Goal: Task Accomplishment & Management: Manage account settings

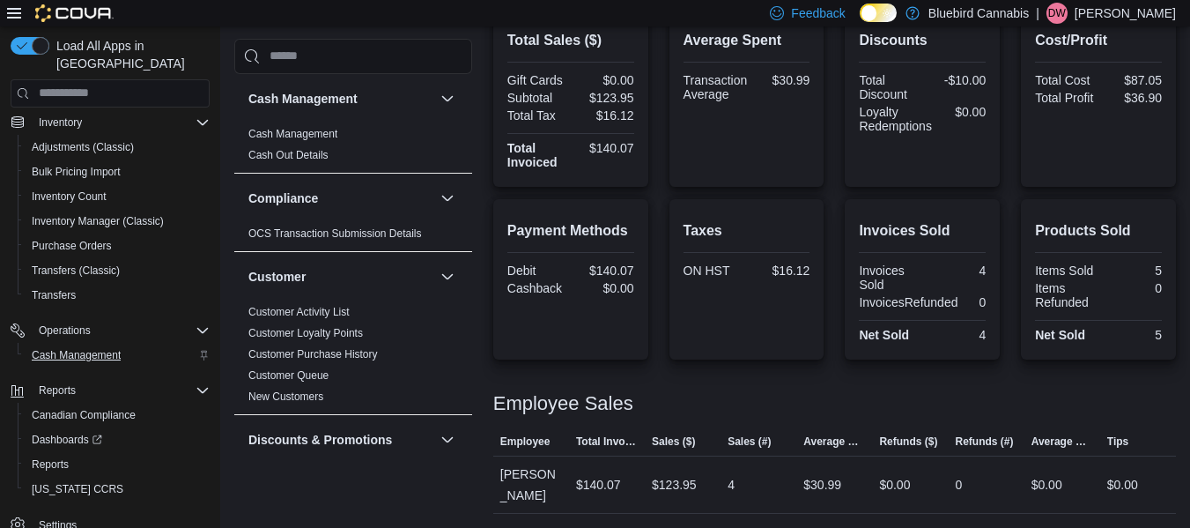
scroll to position [253, 0]
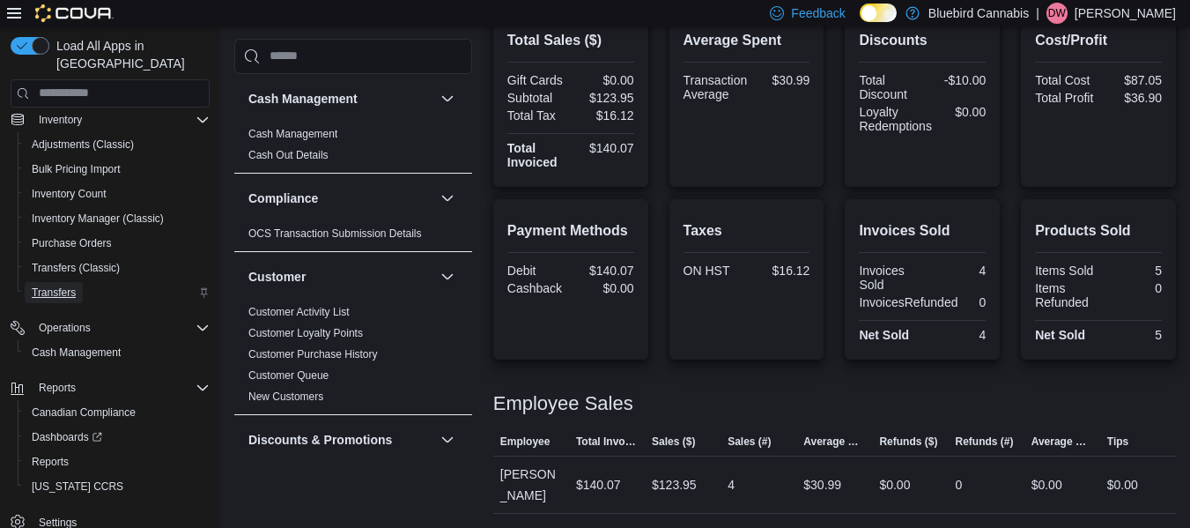
click at [64, 297] on span "Transfers" at bounding box center [54, 292] width 44 height 14
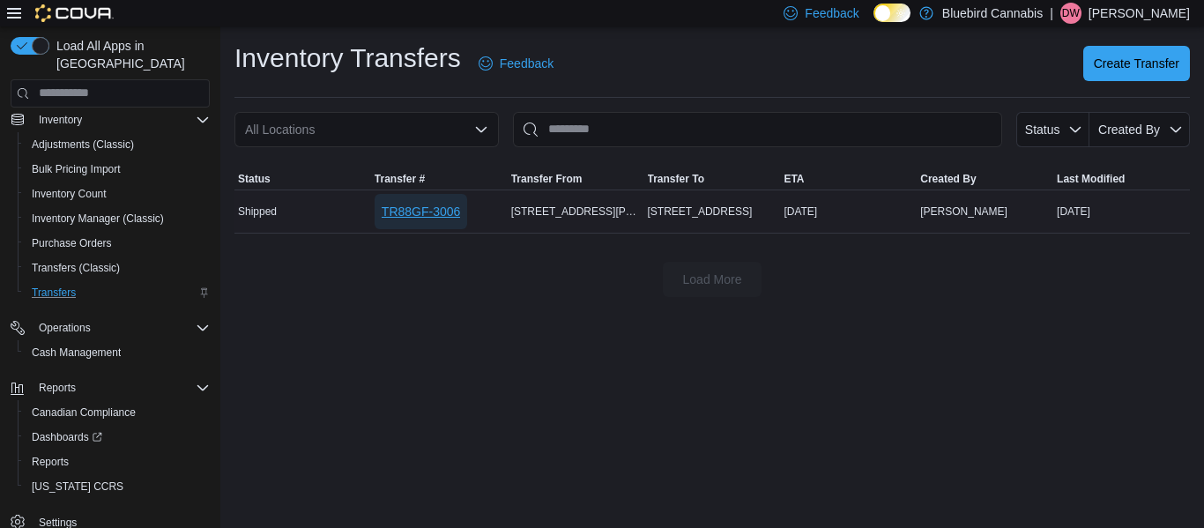
click at [384, 203] on span "TR88GF-3006" at bounding box center [420, 212] width 78 height 18
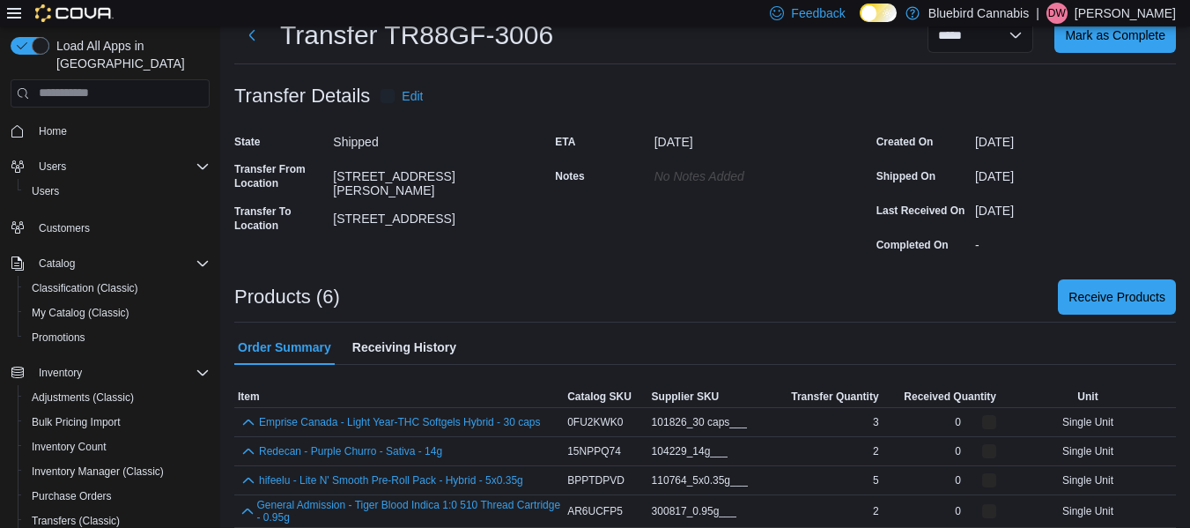
scroll to position [56, 0]
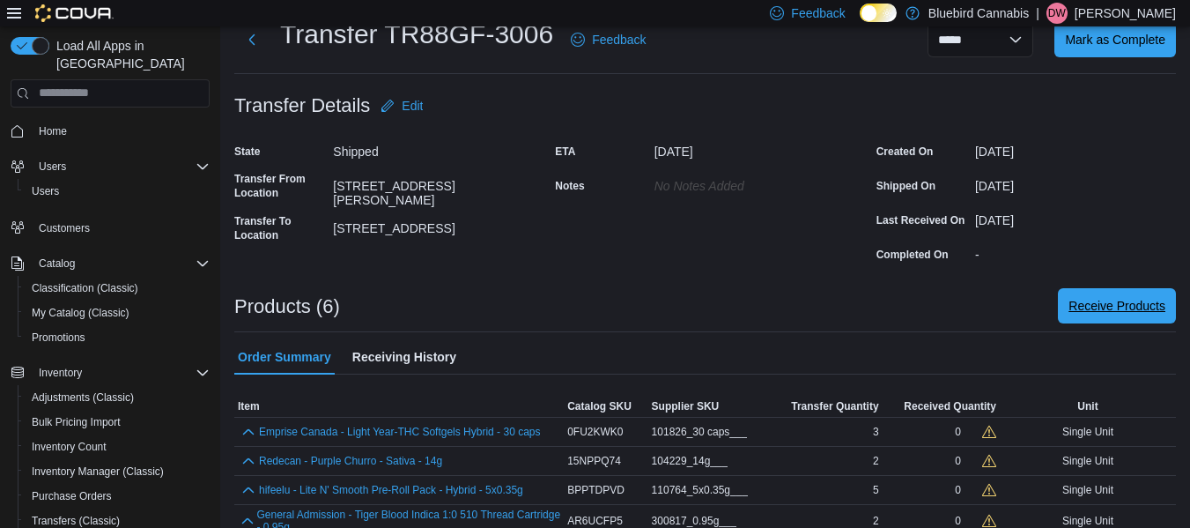
click at [1144, 306] on span "Receive Products" at bounding box center [1117, 306] width 97 height 18
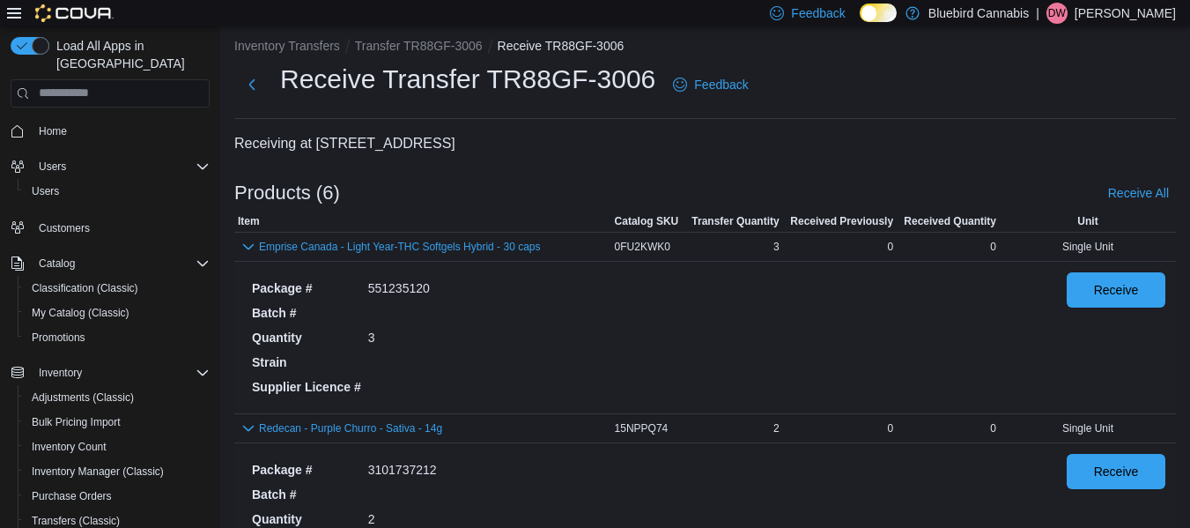
scroll to position [13, 0]
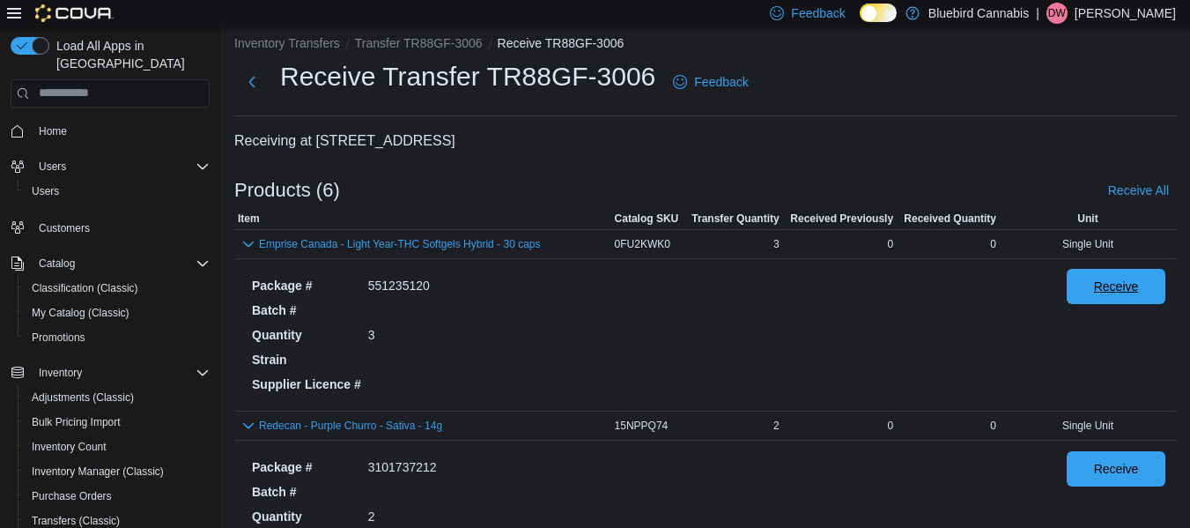
click at [1130, 293] on span "Receive" at bounding box center [1116, 287] width 45 height 18
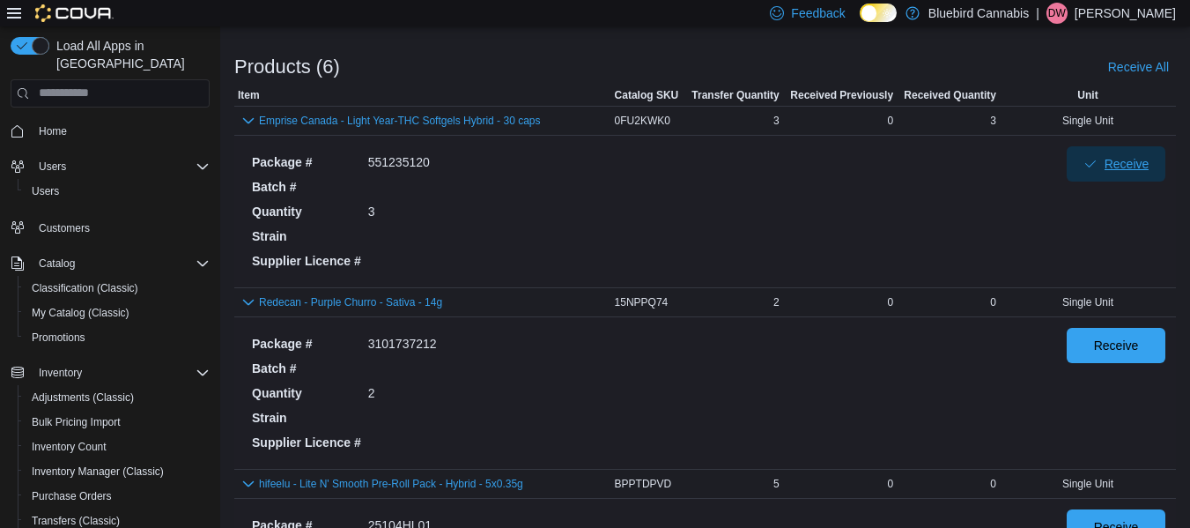
scroll to position [137, 0]
click at [1138, 351] on span "Receive" at bounding box center [1116, 344] width 45 height 18
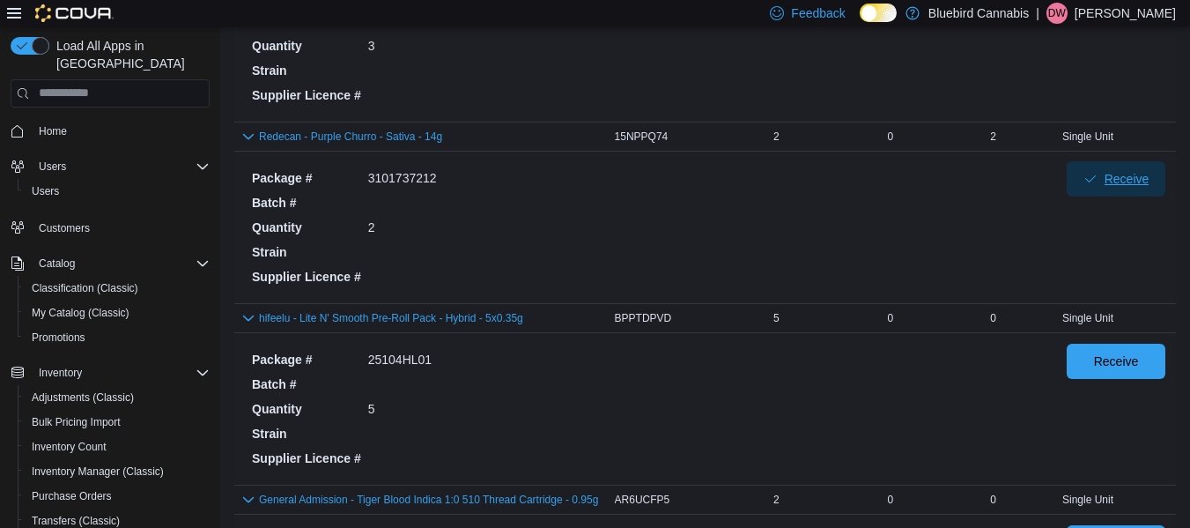
scroll to position [306, 0]
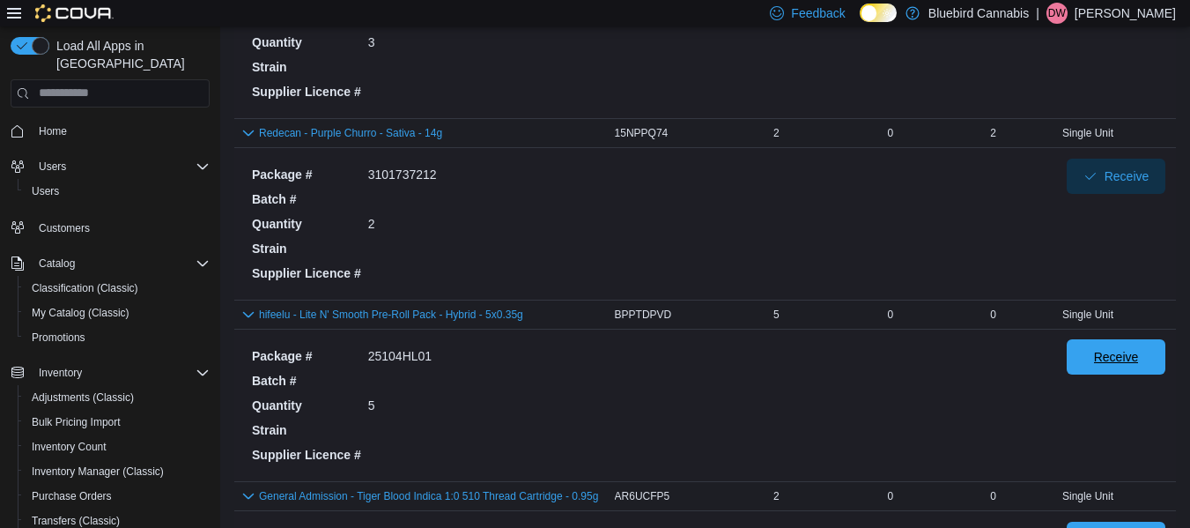
click at [1118, 363] on span "Receive" at bounding box center [1116, 357] width 45 height 18
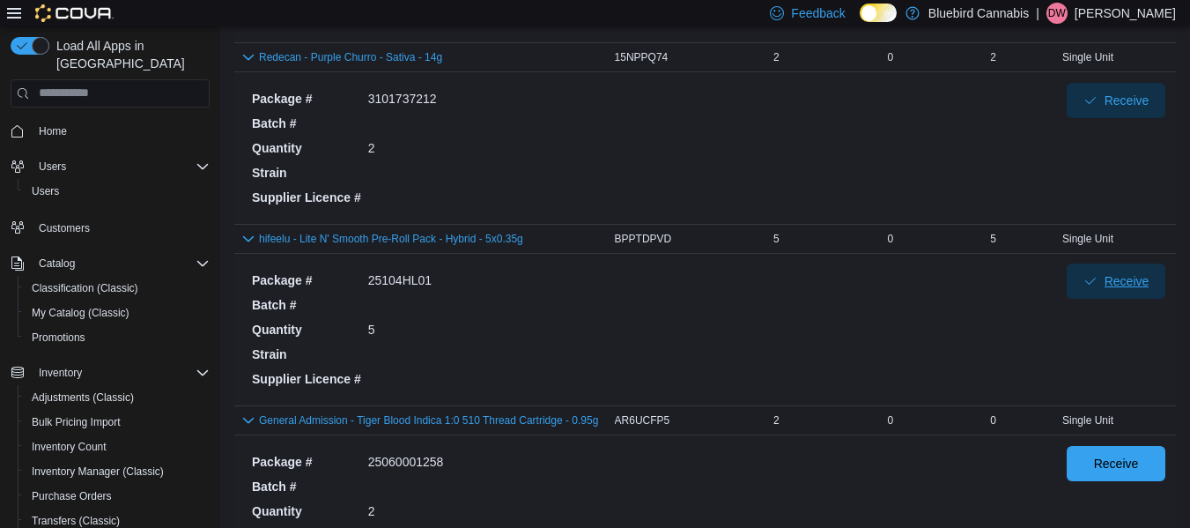
scroll to position [388, 0]
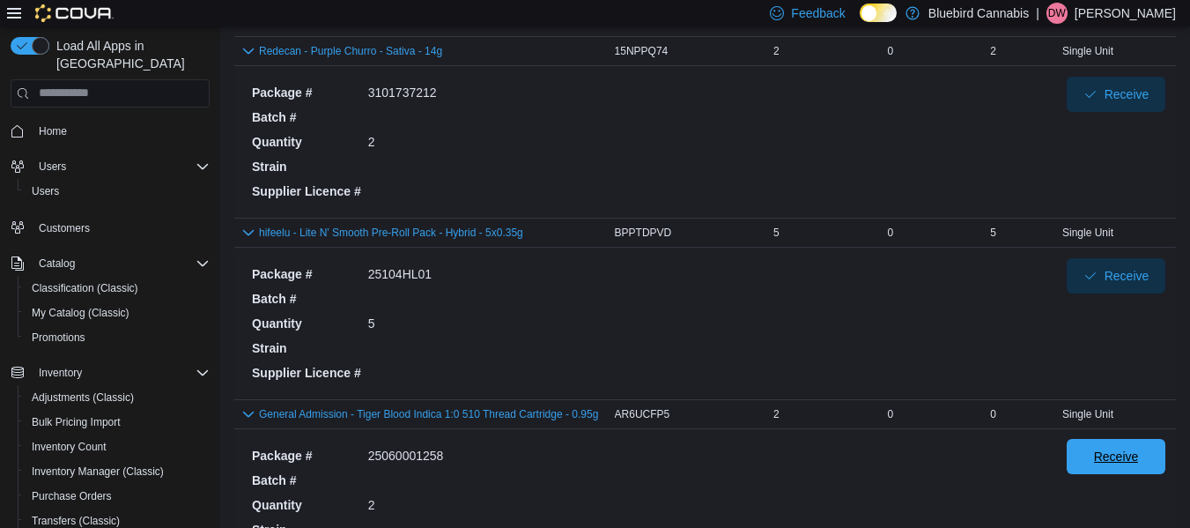
click at [1125, 471] on span "Receive" at bounding box center [1117, 456] width 78 height 35
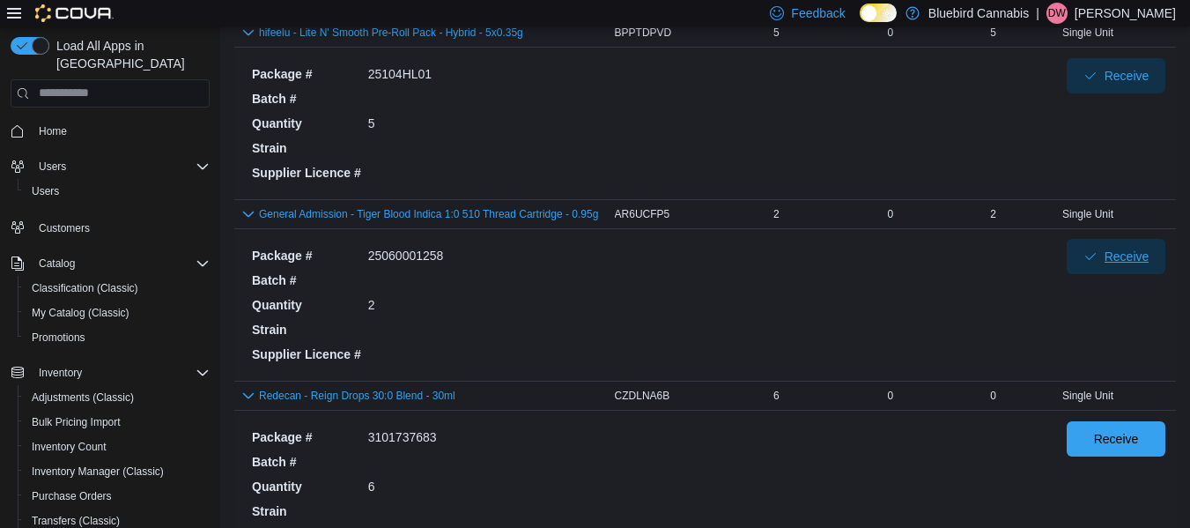
scroll to position [589, 0]
click at [1132, 426] on span "Receive" at bounding box center [1117, 436] width 78 height 35
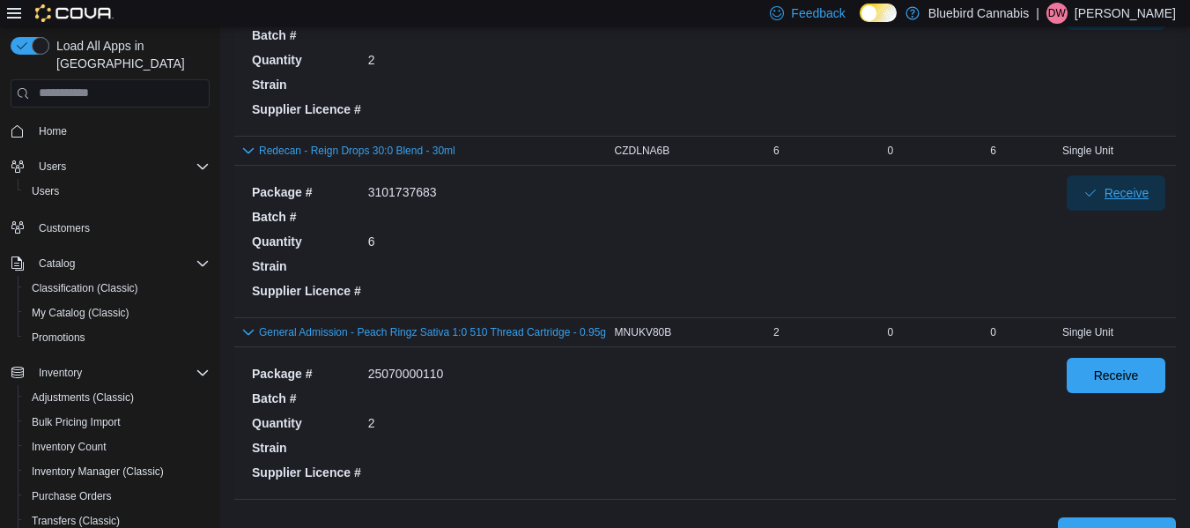
scroll to position [833, 0]
click at [1126, 381] on span "Receive" at bounding box center [1116, 374] width 45 height 18
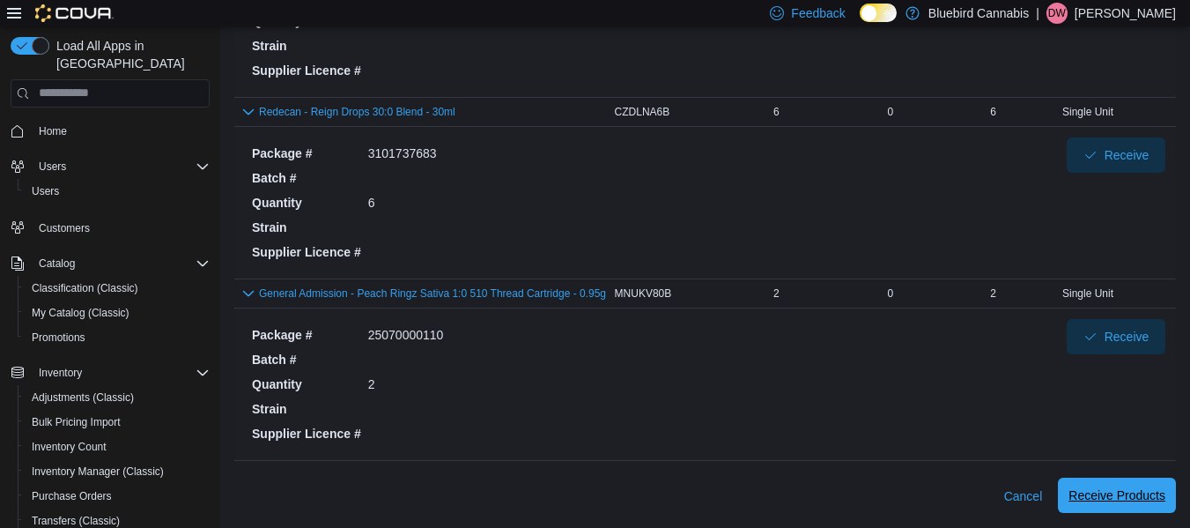
click at [1111, 487] on span "Receive Products" at bounding box center [1117, 495] width 97 height 18
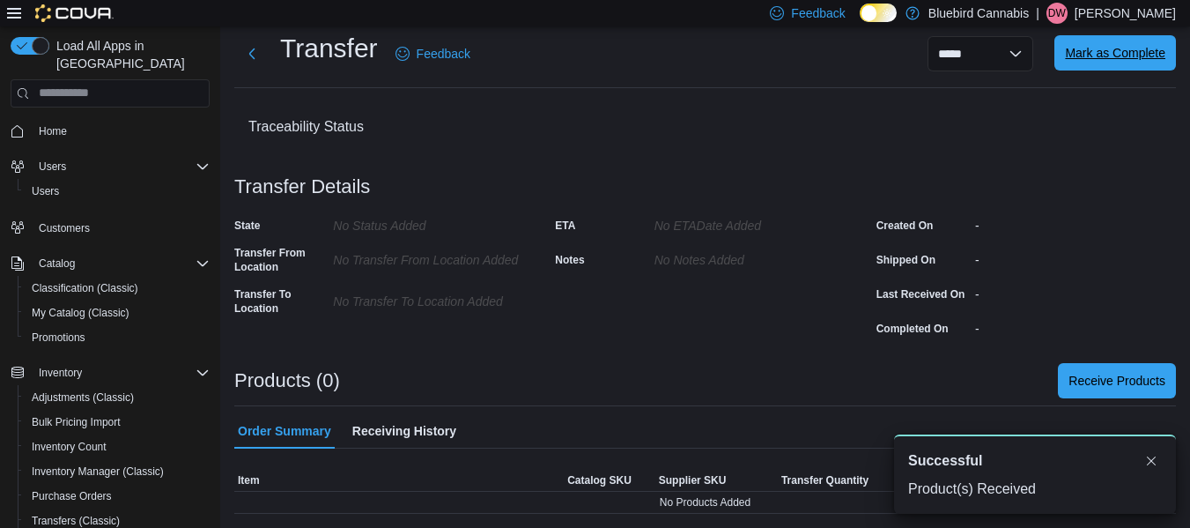
click at [1097, 50] on span "Mark as Complete" at bounding box center [1115, 53] width 100 height 18
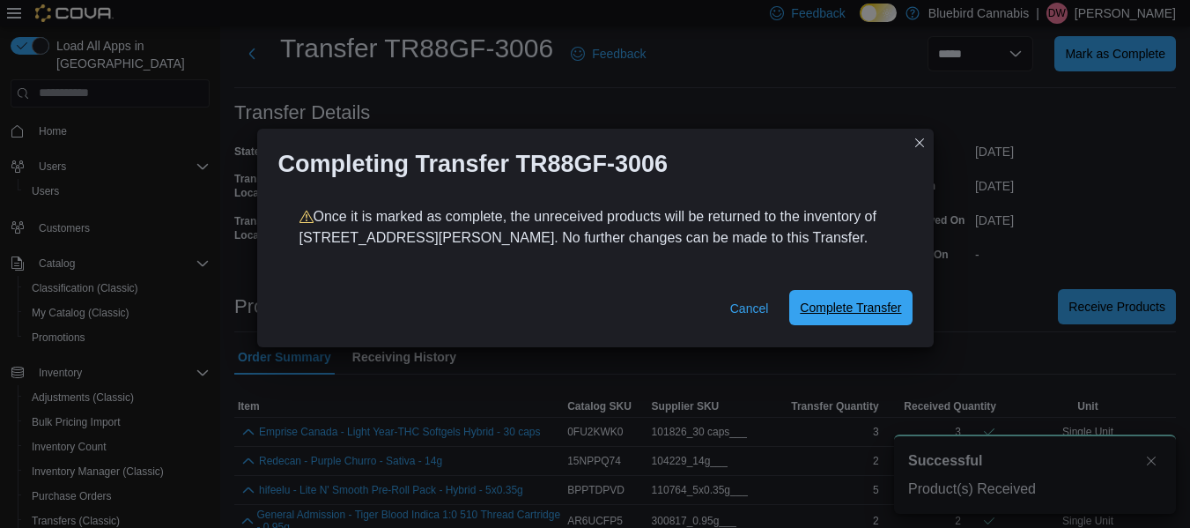
click at [855, 316] on span "Complete Transfer" at bounding box center [850, 308] width 101 height 18
